Goal: Task Accomplishment & Management: Complete application form

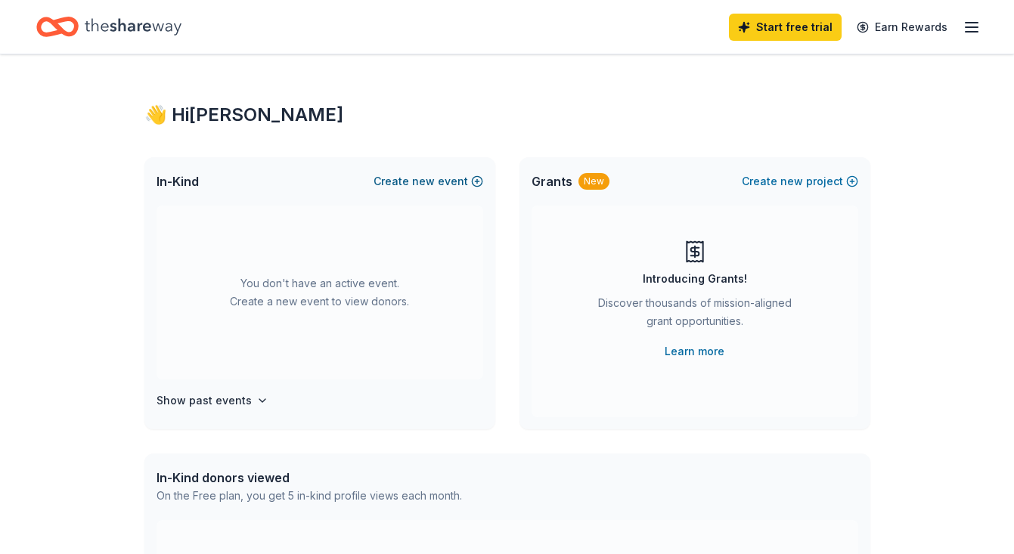
click at [446, 180] on button "Create new event" at bounding box center [429, 181] width 110 height 18
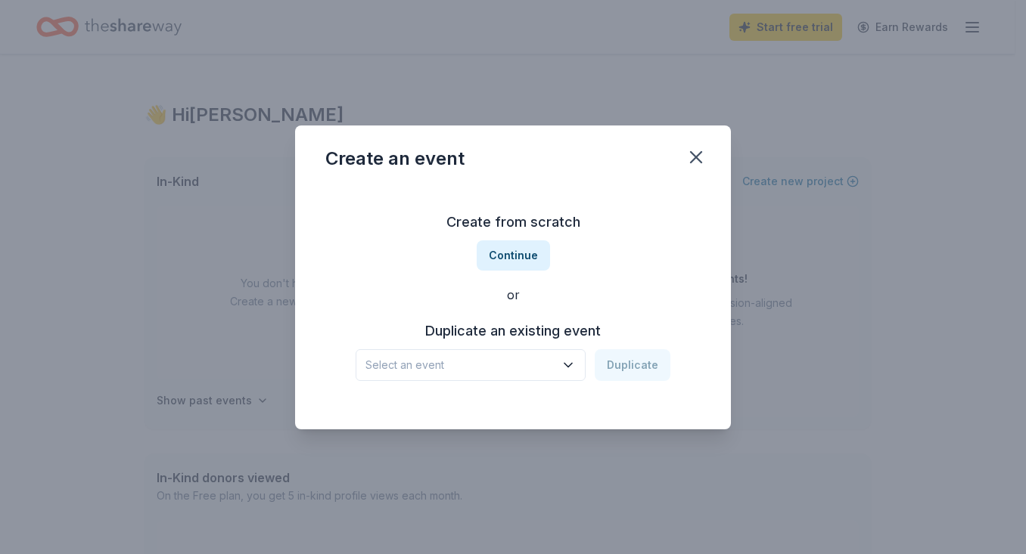
click at [576, 360] on icon "button" at bounding box center [568, 365] width 15 height 15
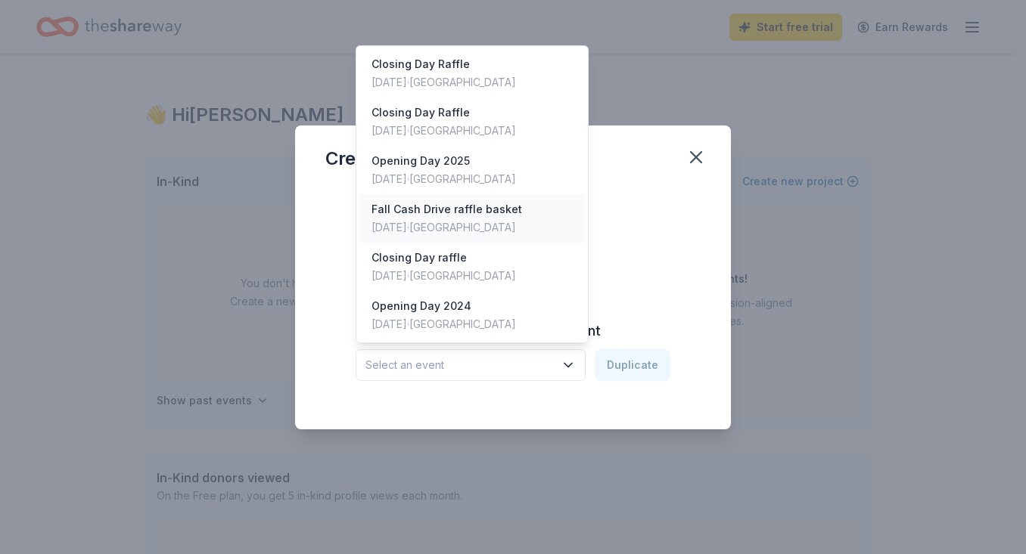
click at [477, 224] on div "[DATE] · [GEOGRAPHIC_DATA]" at bounding box center [446, 228] width 151 height 18
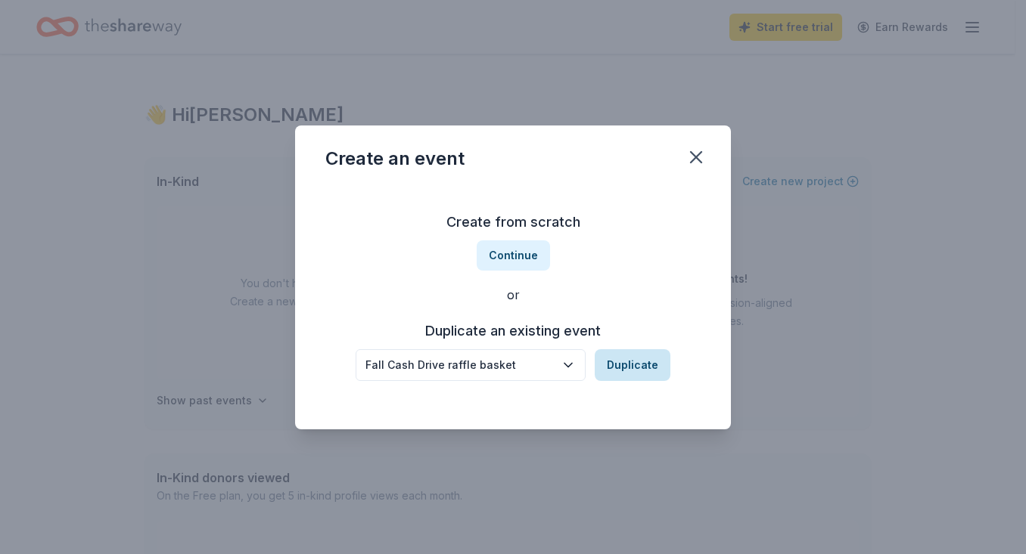
click at [620, 359] on button "Duplicate" at bounding box center [633, 365] width 76 height 32
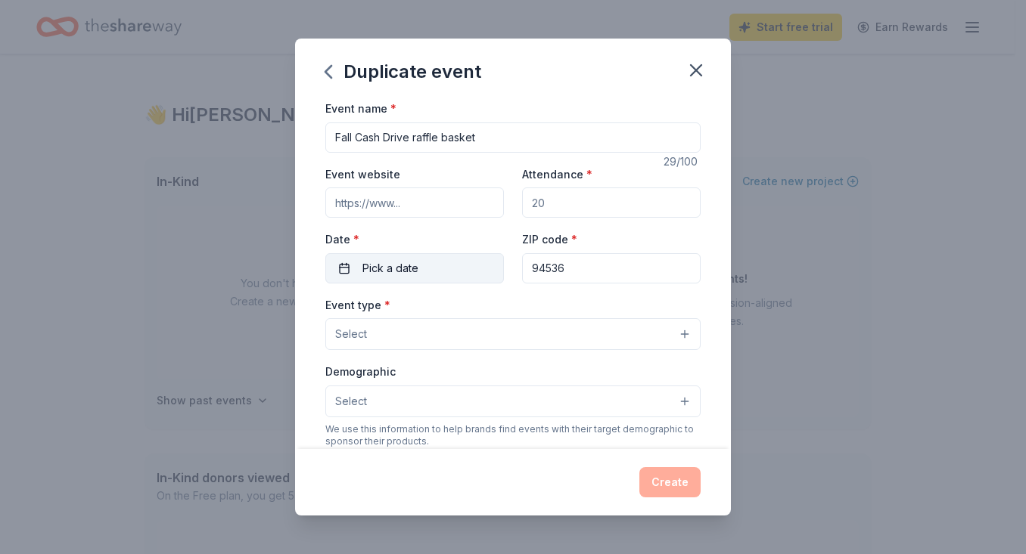
click at [399, 269] on span "Pick a date" at bounding box center [390, 268] width 56 height 18
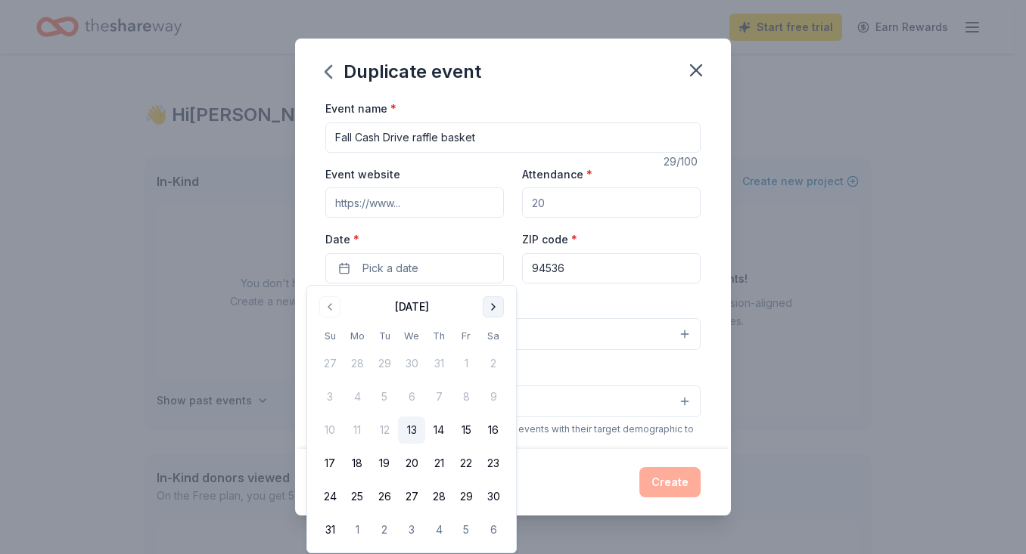
click at [500, 306] on button "Go to next month" at bounding box center [493, 307] width 21 height 21
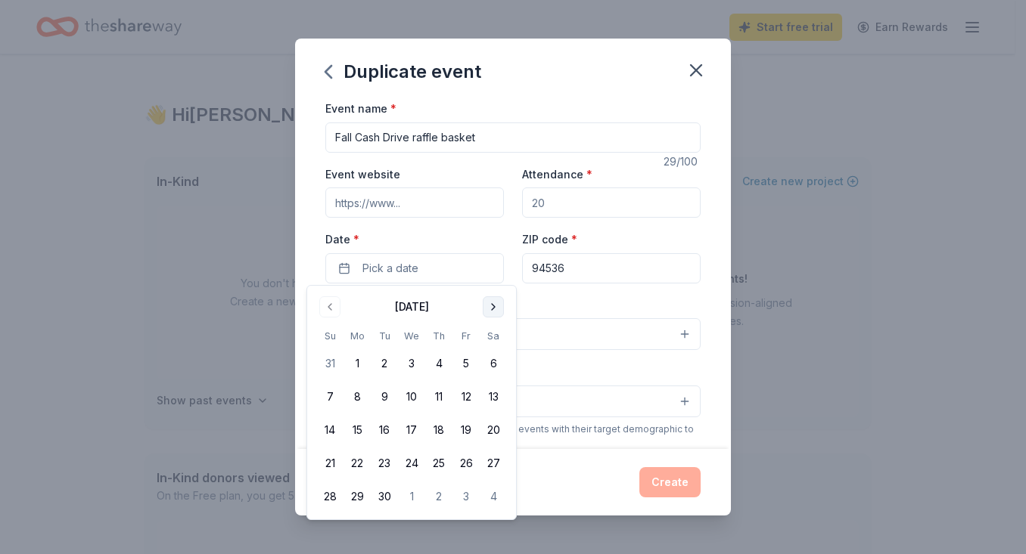
click at [498, 306] on button "Go to next month" at bounding box center [493, 307] width 21 height 21
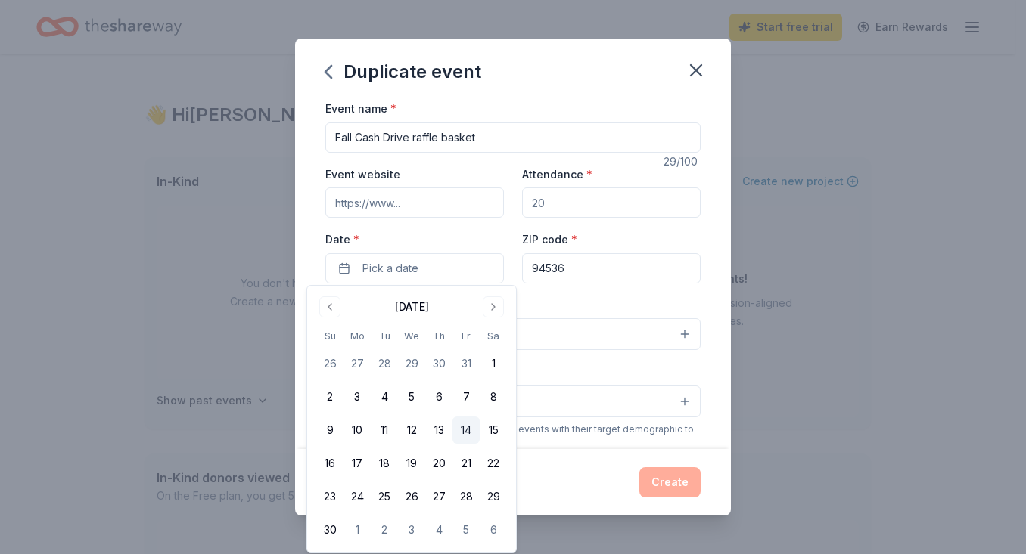
click at [464, 433] on button "14" at bounding box center [465, 430] width 27 height 27
click at [699, 294] on div "Event name * Fall Cash Drive raffle basket 29 /100 Event website Attendance * D…" at bounding box center [513, 274] width 436 height 350
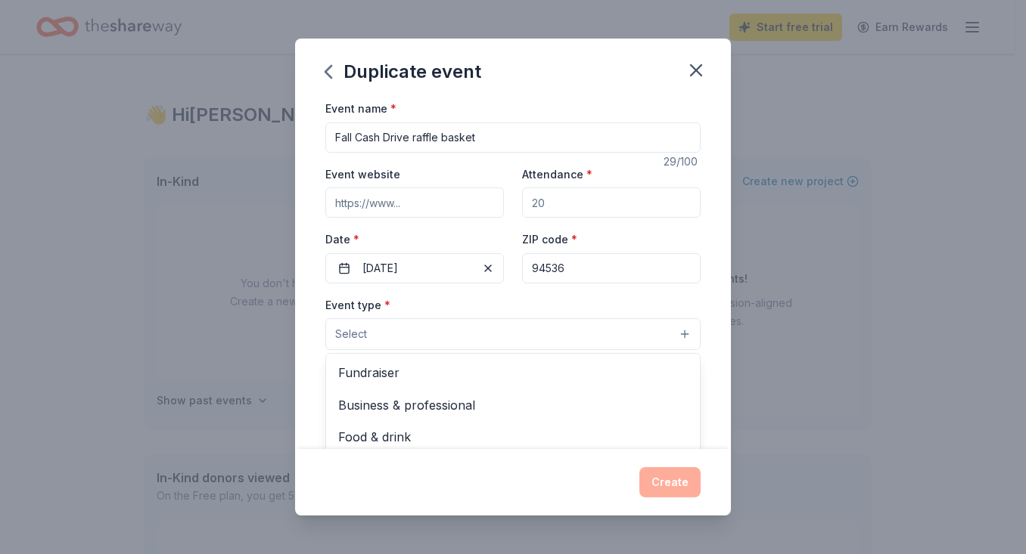
click at [672, 338] on button "Select" at bounding box center [512, 334] width 375 height 32
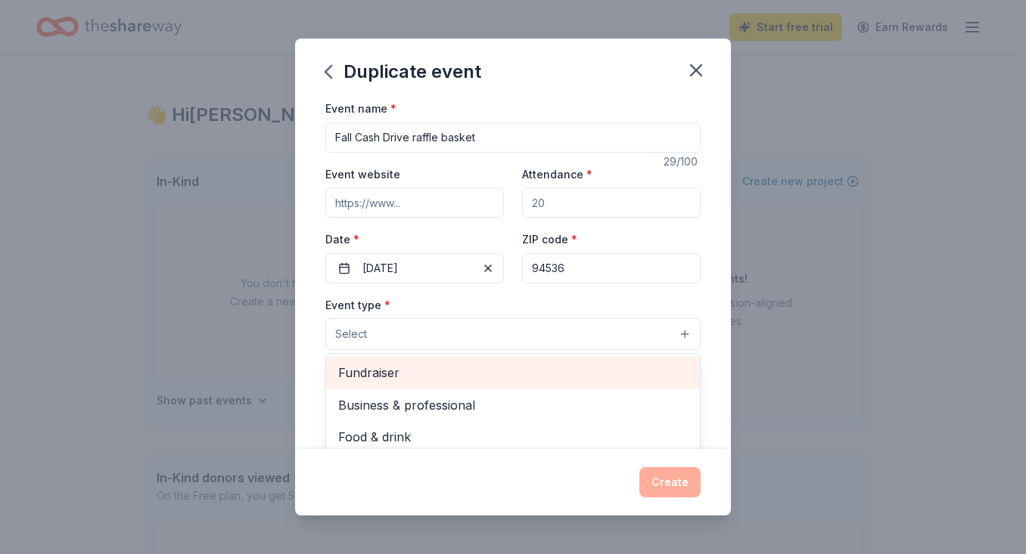
click at [412, 366] on span "Fundraiser" at bounding box center [512, 373] width 349 height 20
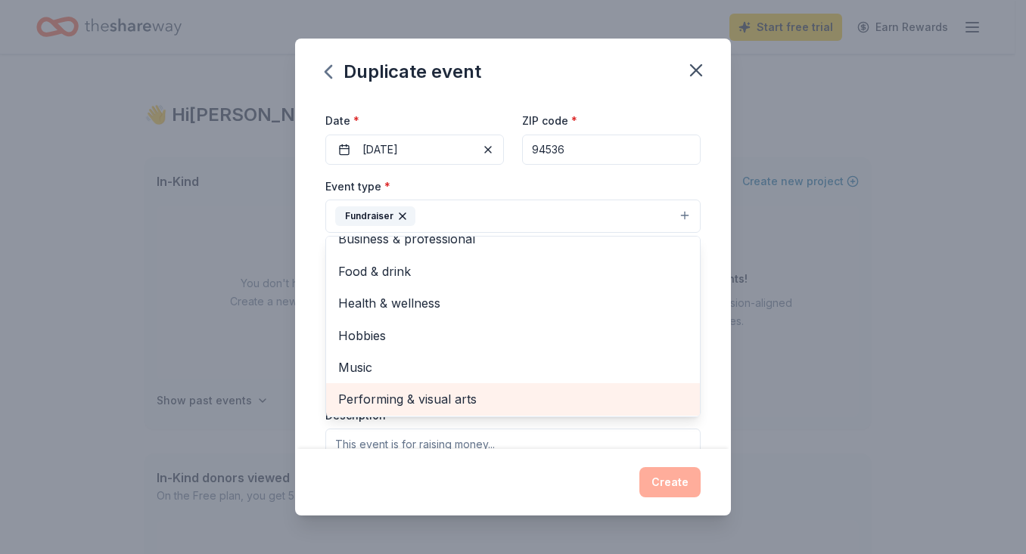
scroll to position [122, 0]
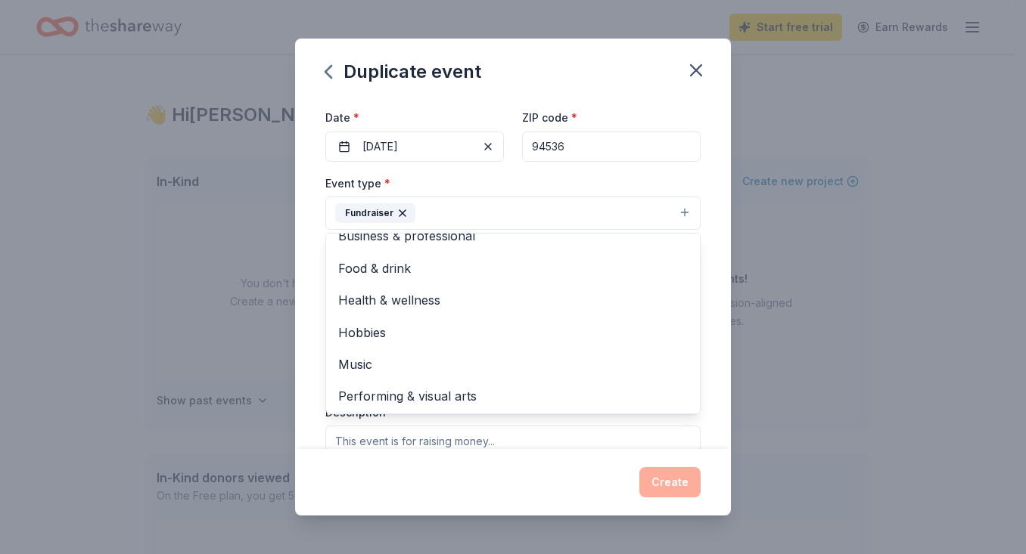
click at [698, 241] on div "Event name * Fall Cash Drive raffle basket 29 /100 Event website Attendance * D…" at bounding box center [513, 274] width 436 height 350
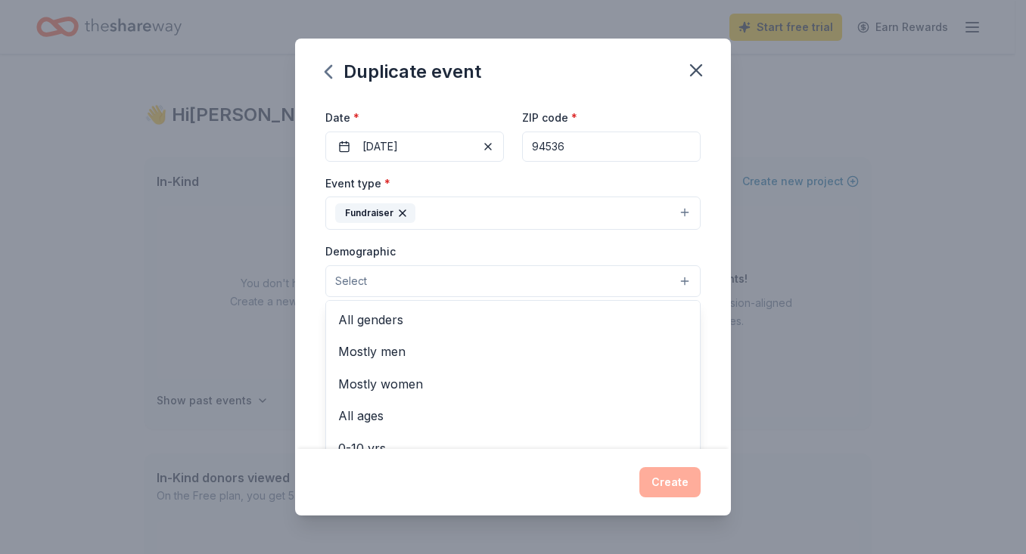
click at [677, 286] on button "Select" at bounding box center [512, 282] width 375 height 32
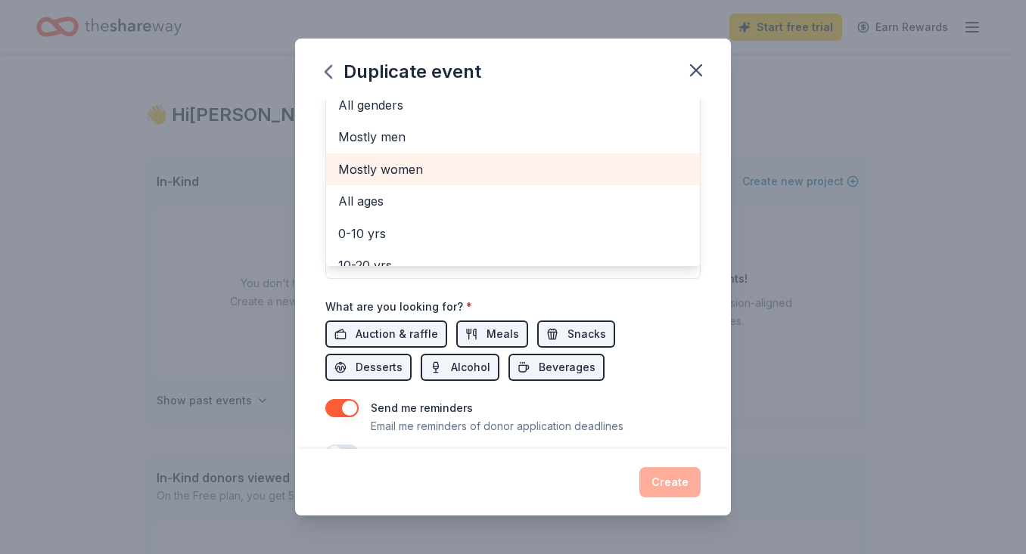
scroll to position [305, 0]
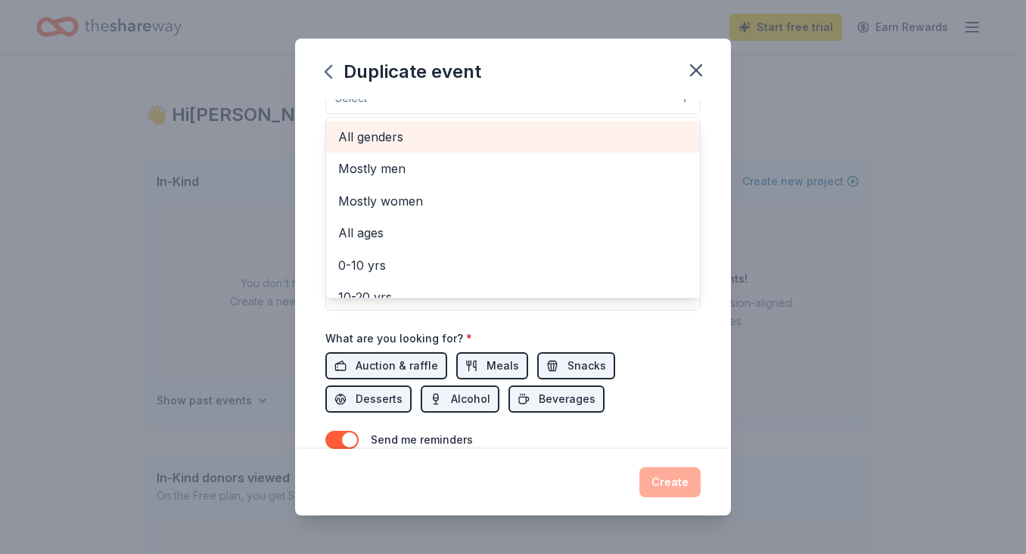
click at [452, 138] on span "All genders" at bounding box center [512, 137] width 349 height 20
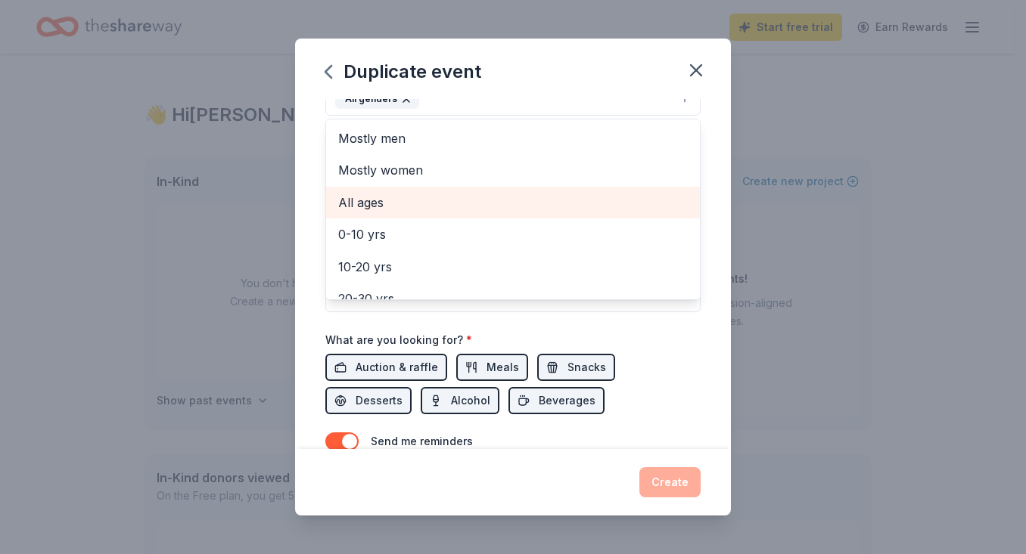
click at [520, 195] on span "All ages" at bounding box center [512, 203] width 349 height 20
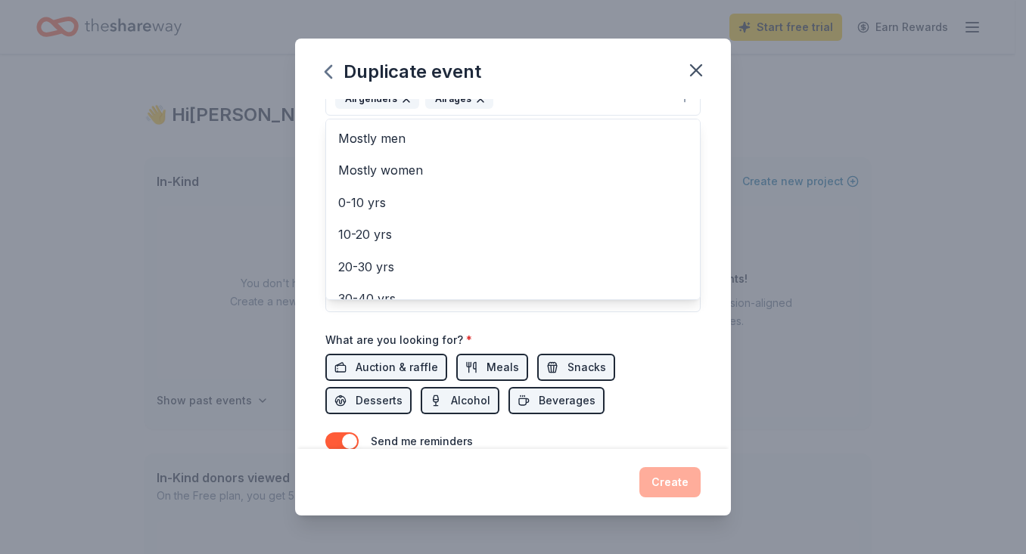
click at [707, 257] on div "Event name * Fall Cash Drive raffle basket 29 /100 Event website Attendance * D…" at bounding box center [513, 274] width 436 height 350
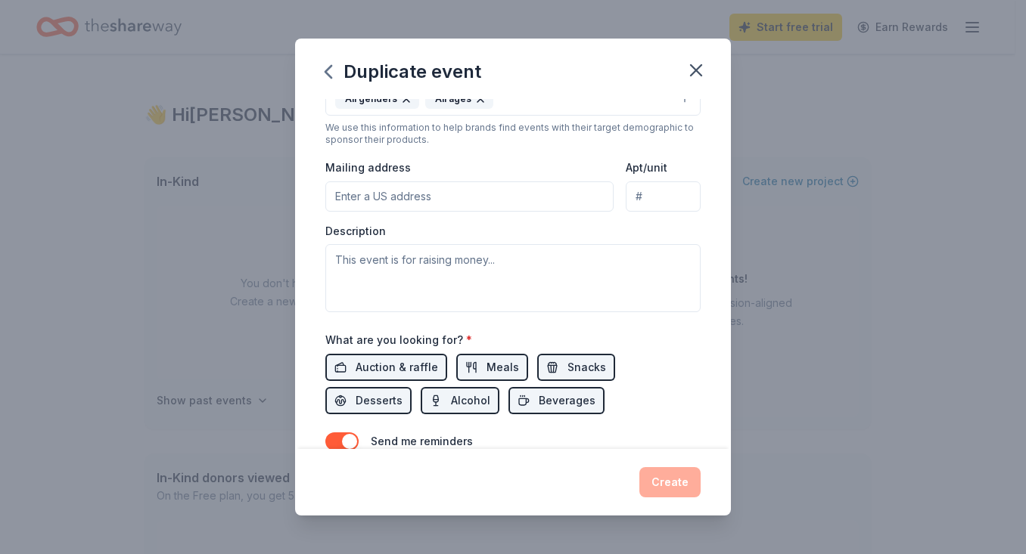
scroll to position [286, 0]
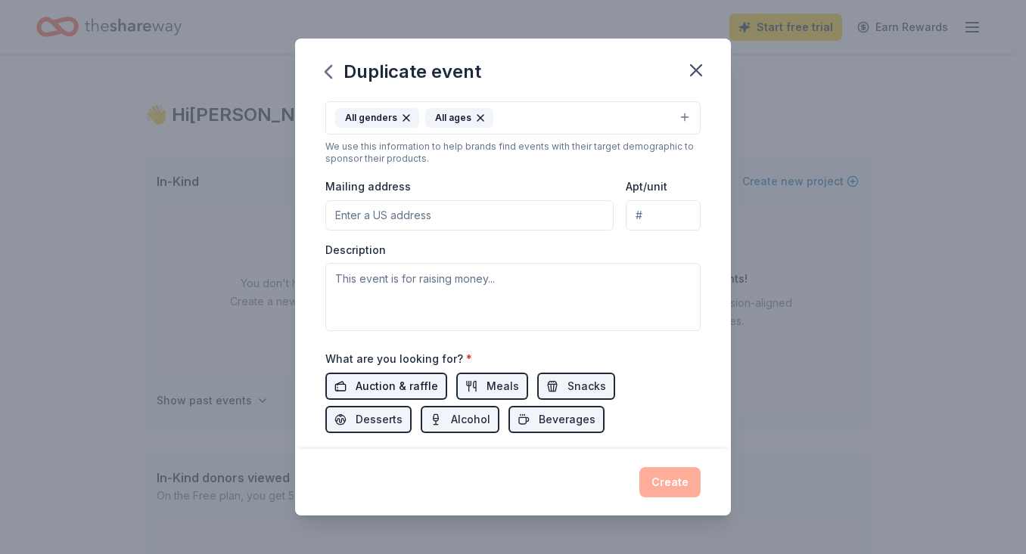
click at [401, 380] on span "Auction & raffle" at bounding box center [397, 386] width 82 height 18
click at [507, 379] on span "Meals" at bounding box center [502, 386] width 33 height 18
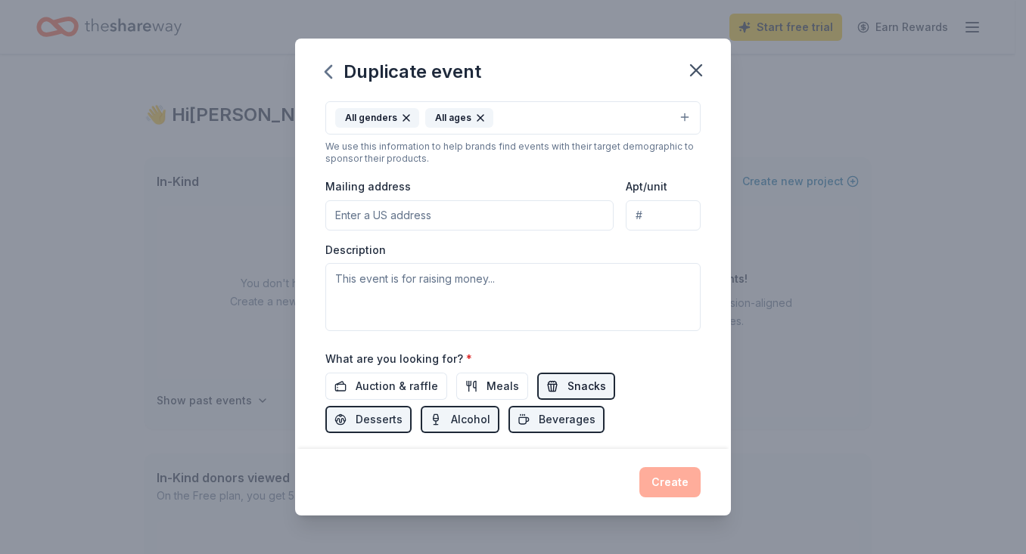
click at [576, 379] on span "Snacks" at bounding box center [586, 386] width 39 height 18
click at [564, 417] on span "Beverages" at bounding box center [567, 420] width 57 height 18
click at [471, 421] on span "Alcohol" at bounding box center [470, 420] width 39 height 18
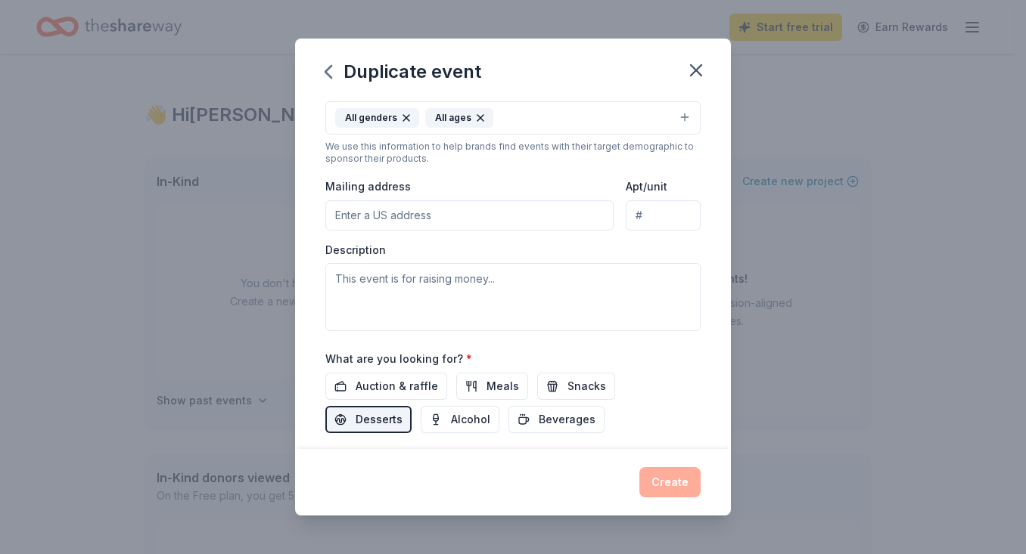
click at [355, 409] on button "Desserts" at bounding box center [368, 419] width 86 height 27
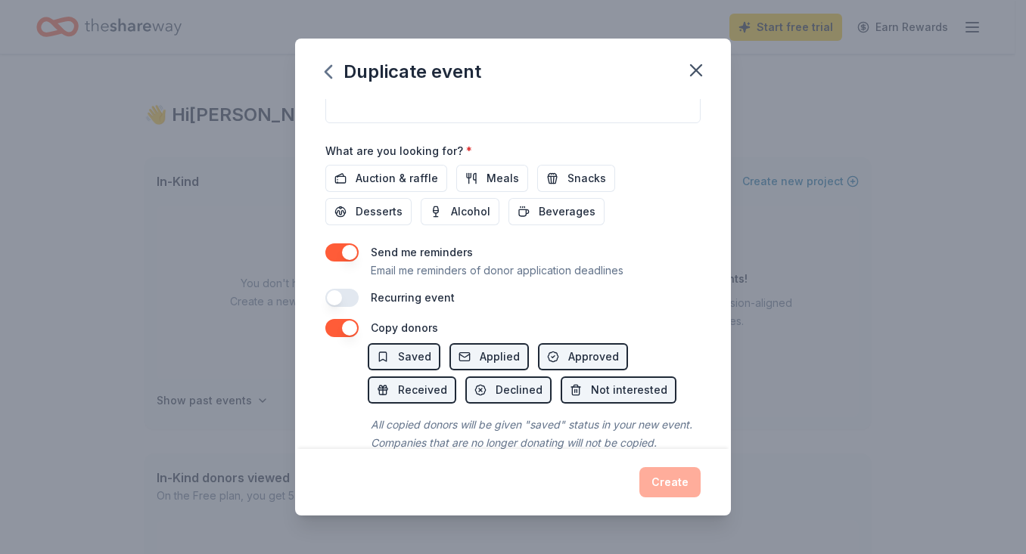
scroll to position [539, 0]
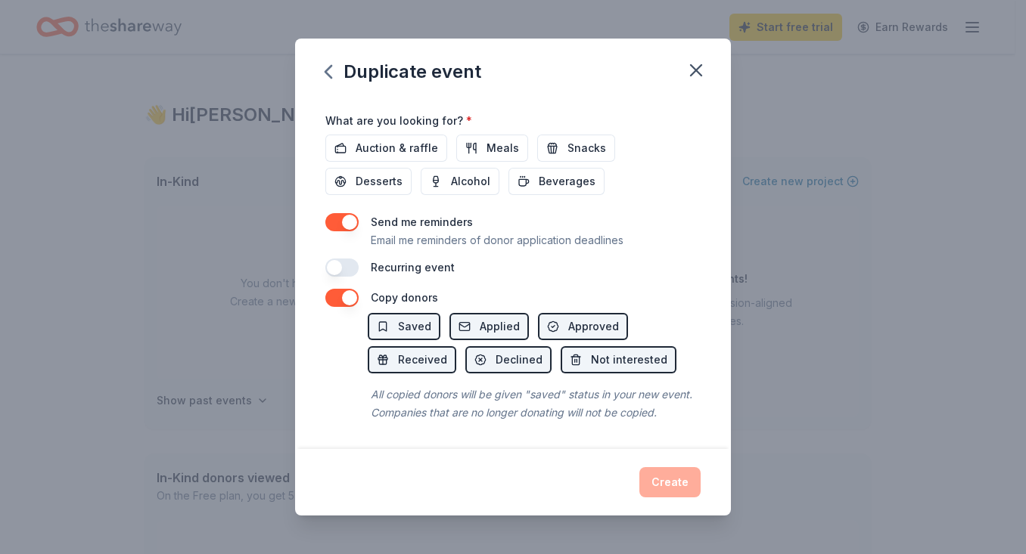
click at [659, 490] on div "Create" at bounding box center [512, 482] width 375 height 30
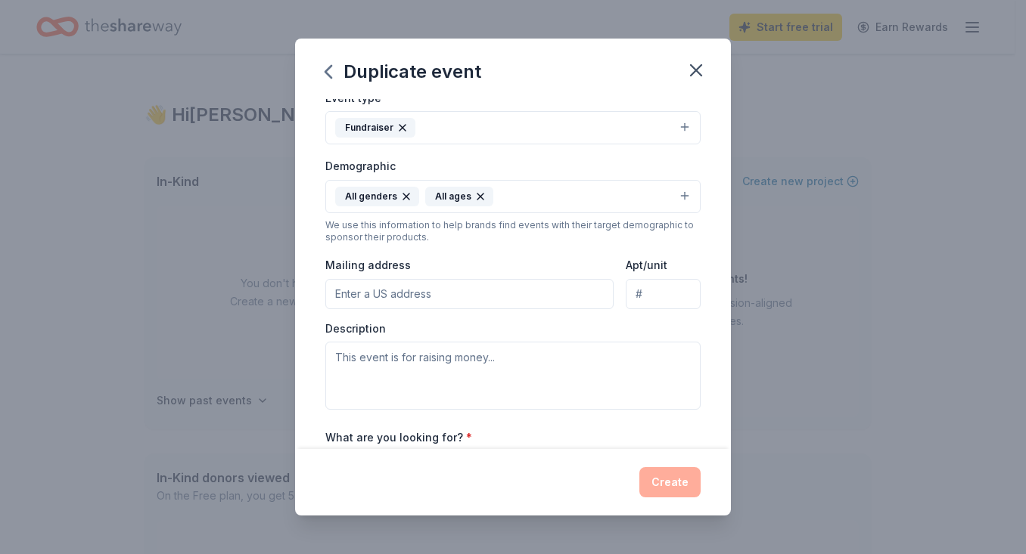
scroll to position [313, 0]
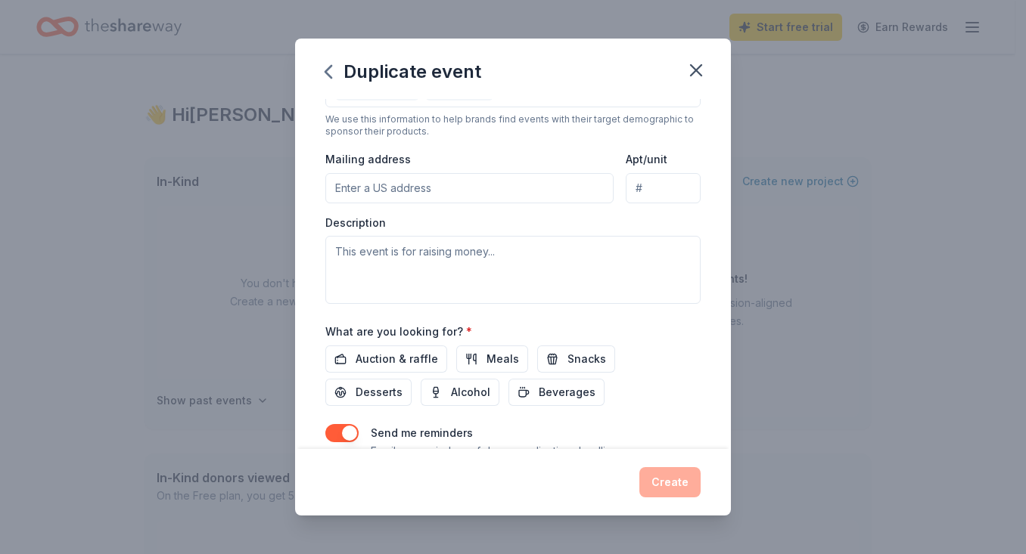
click at [443, 360] on div "Auction & raffle Meals Snacks Desserts Alcohol Beverages" at bounding box center [512, 376] width 375 height 61
click at [406, 362] on span "Auction & raffle" at bounding box center [397, 359] width 82 height 18
click at [502, 357] on span "Meals" at bounding box center [502, 359] width 33 height 18
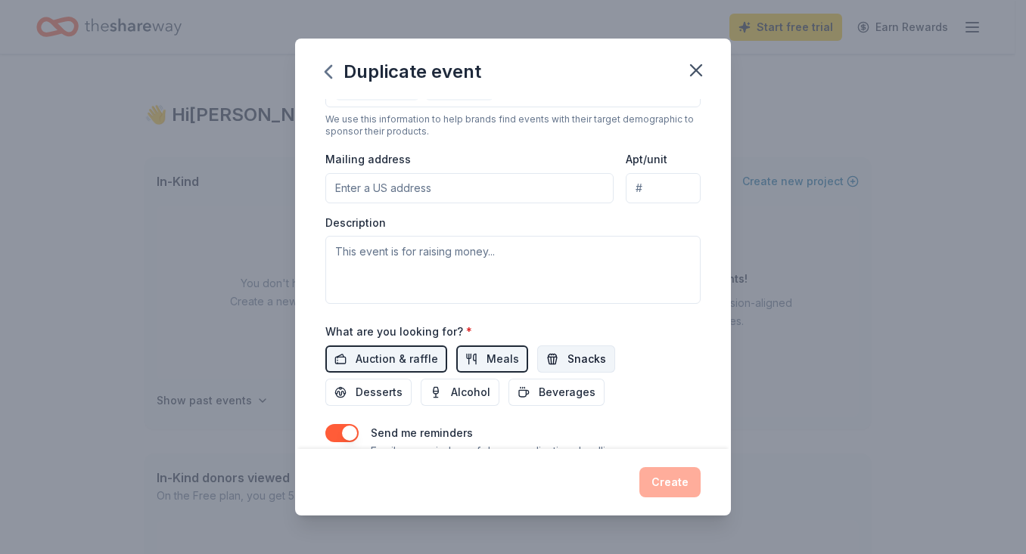
click at [567, 360] on span "Snacks" at bounding box center [586, 359] width 39 height 18
click at [562, 387] on span "Beverages" at bounding box center [567, 393] width 57 height 18
click at [489, 393] on button "Alcohol" at bounding box center [460, 392] width 79 height 27
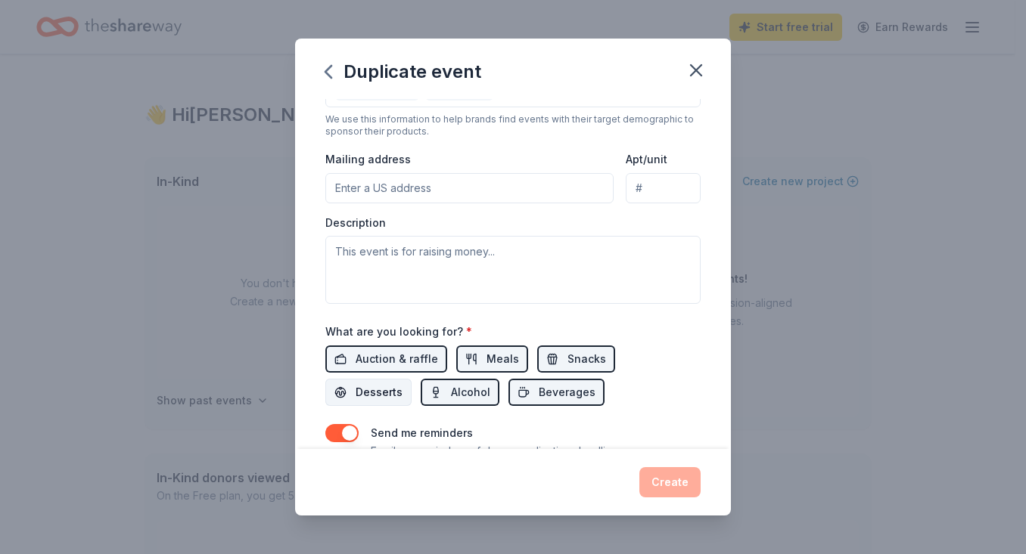
click at [389, 395] on span "Desserts" at bounding box center [379, 393] width 47 height 18
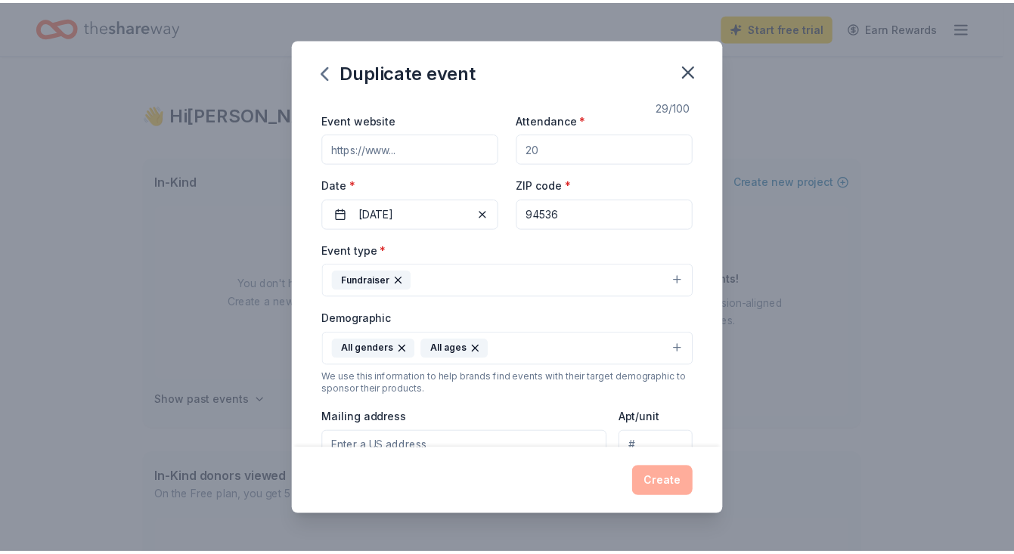
scroll to position [0, 0]
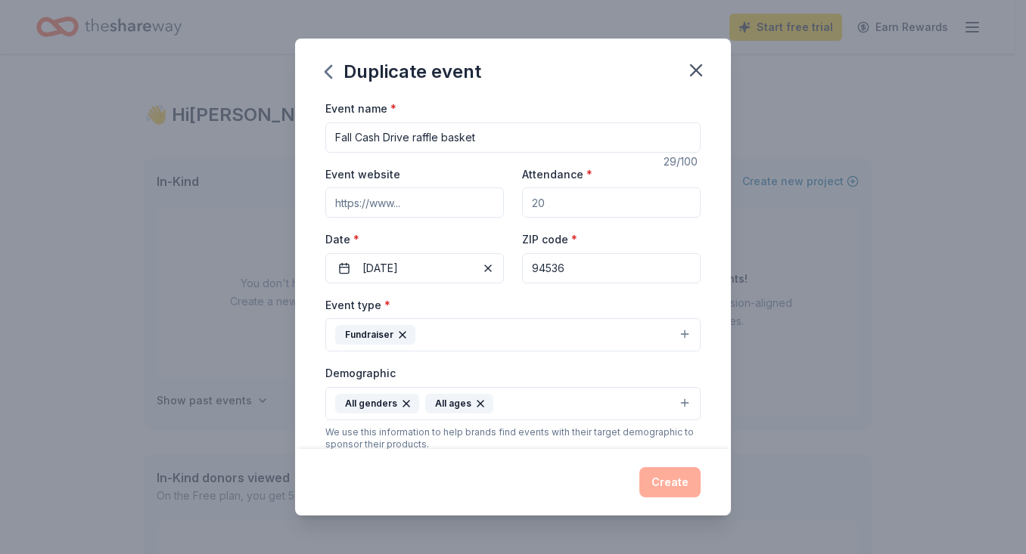
click at [604, 194] on input "Attendance *" at bounding box center [611, 203] width 179 height 30
type input "500"
click at [703, 312] on div "Event name * Fall Cash Drive raffle basket 29 /100 Event website Attendance * 5…" at bounding box center [513, 274] width 436 height 350
click at [678, 486] on button "Create" at bounding box center [669, 482] width 61 height 30
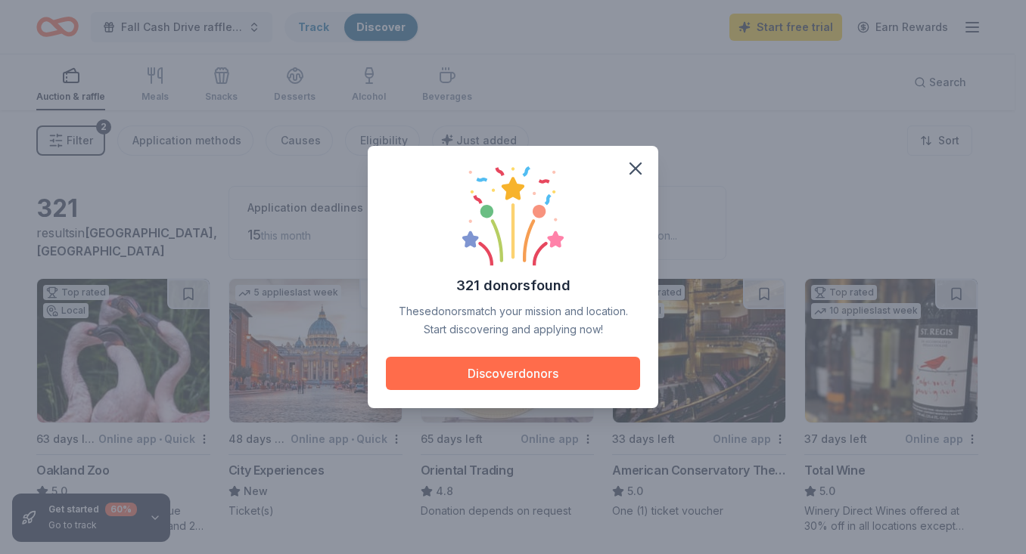
click at [569, 365] on button "Discover donors" at bounding box center [513, 373] width 254 height 33
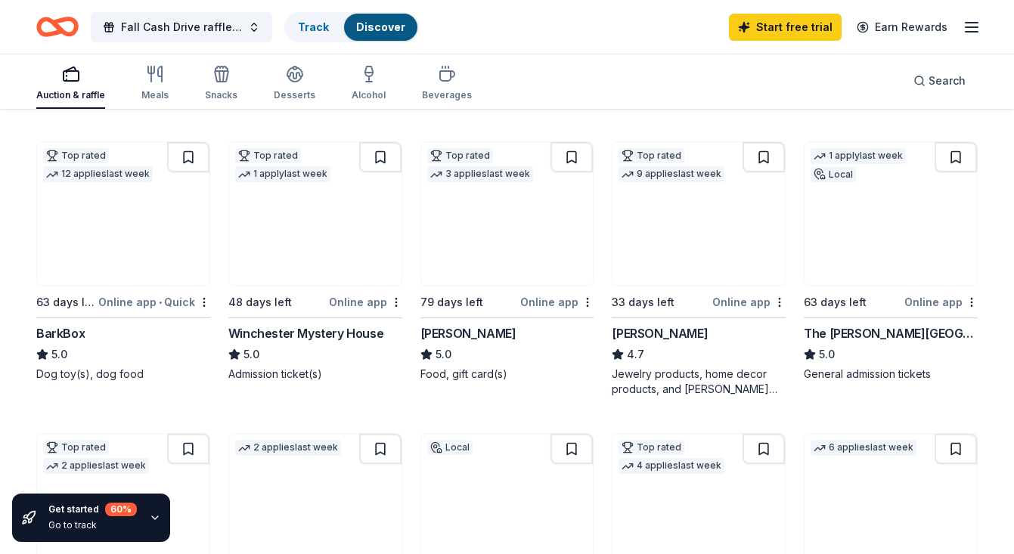
scroll to position [365, 0]
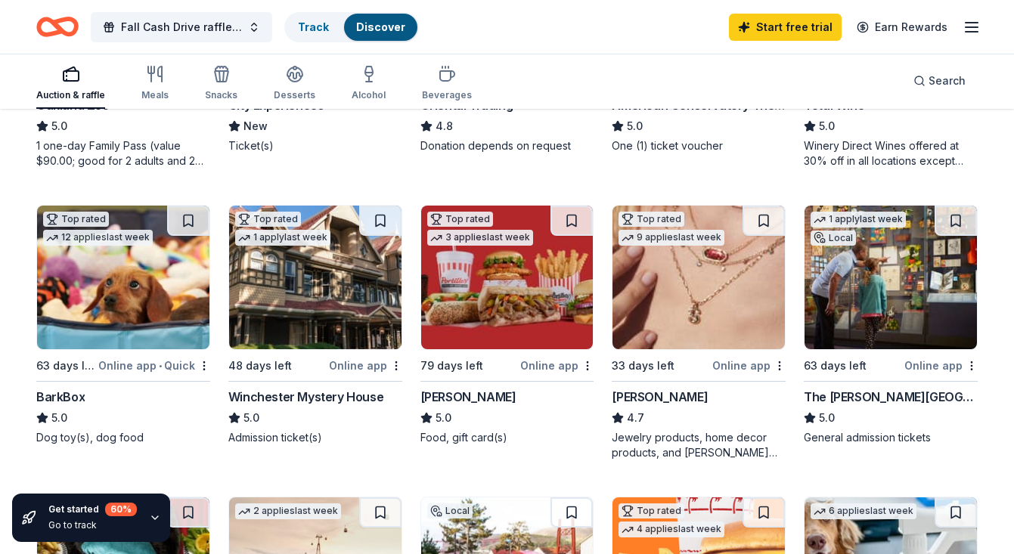
click at [294, 312] on img at bounding box center [315, 278] width 172 height 144
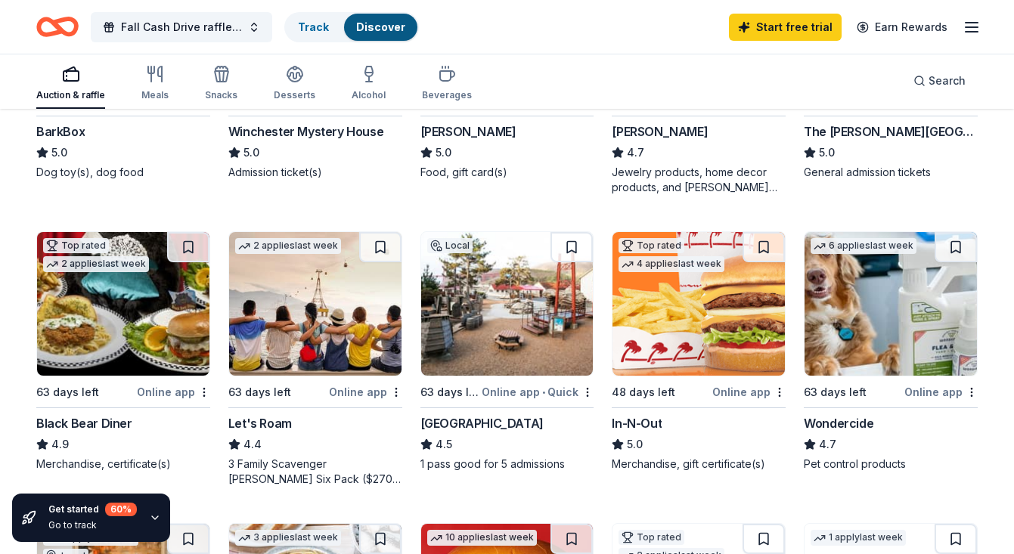
scroll to position [130, 0]
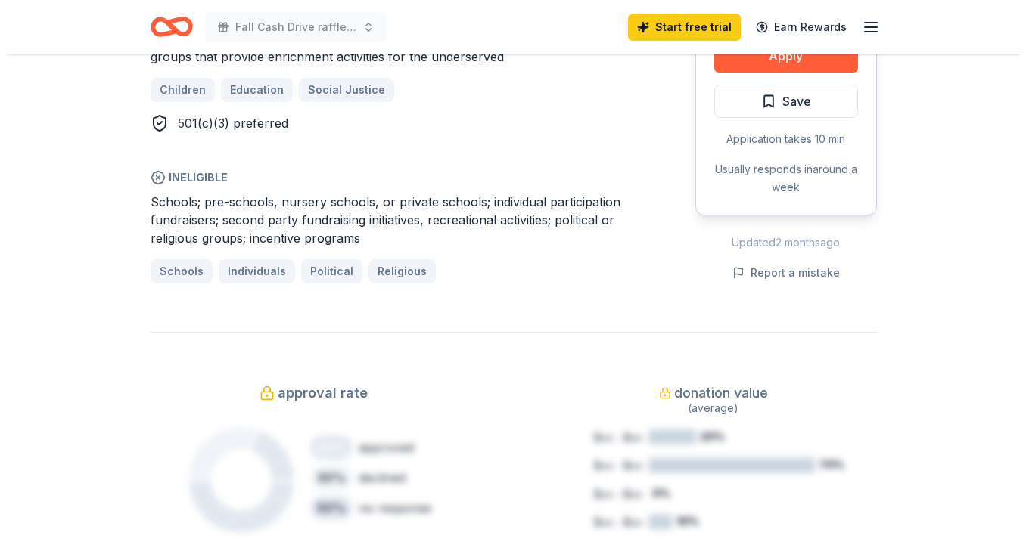
scroll to position [500, 0]
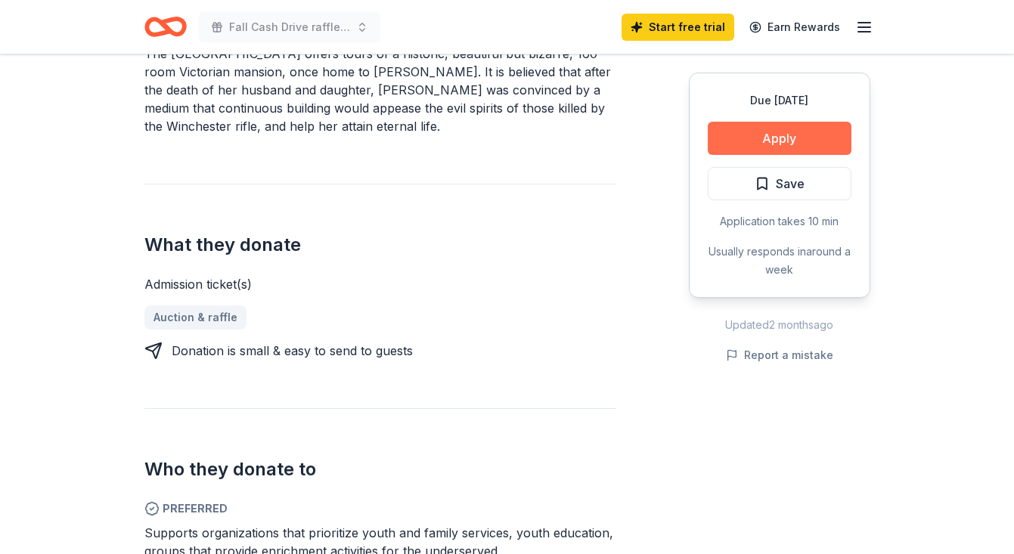
click at [755, 149] on button "Apply" at bounding box center [780, 138] width 144 height 33
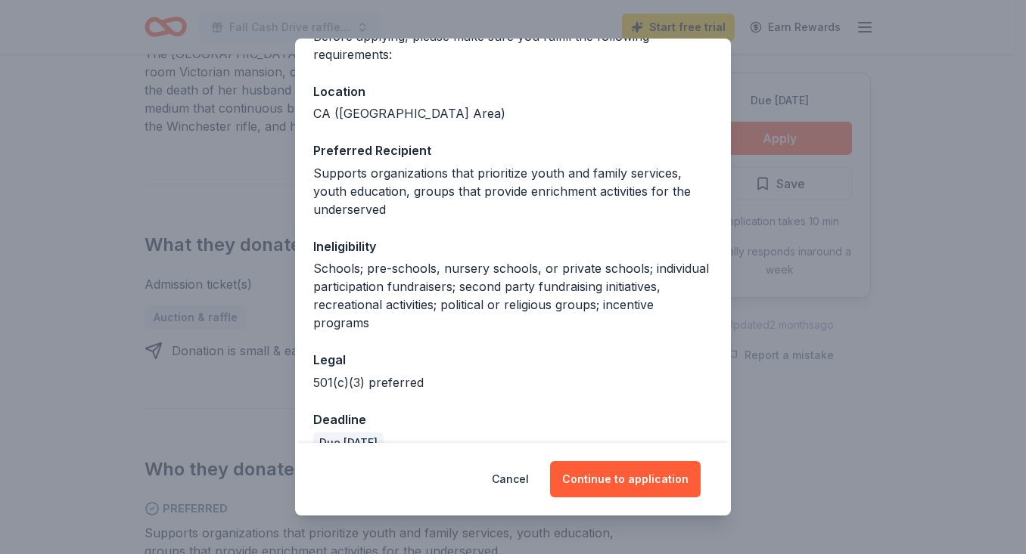
scroll to position [166, 0]
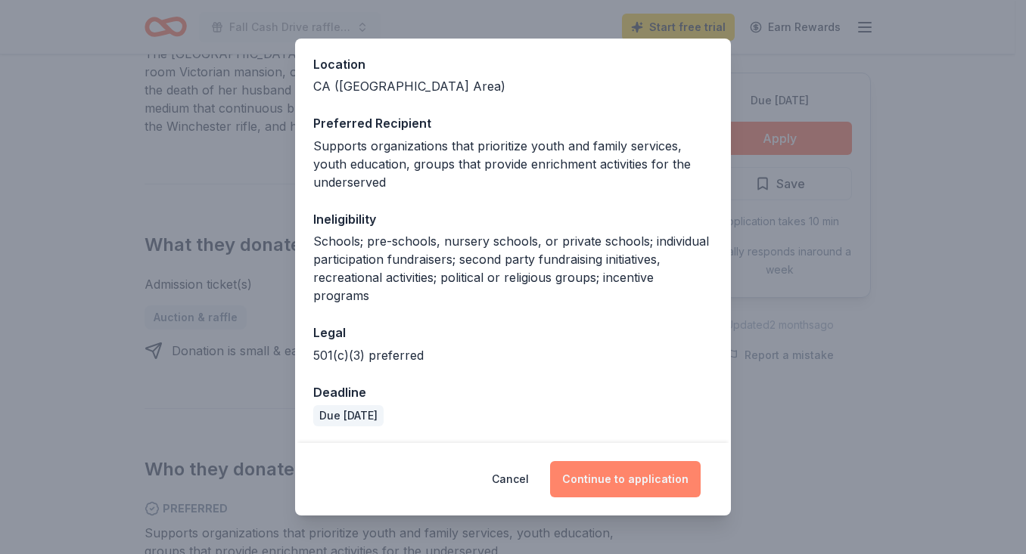
click at [657, 477] on button "Continue to application" at bounding box center [625, 479] width 151 height 36
